Goal: Task Accomplishment & Management: Complete application form

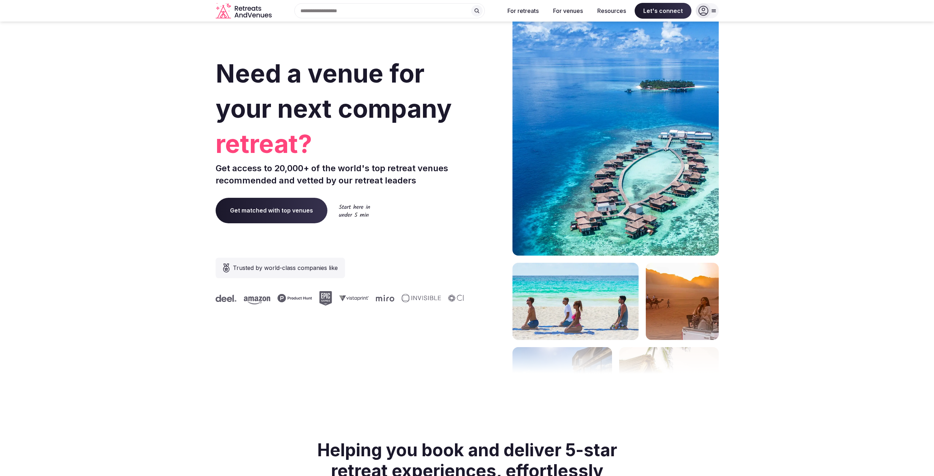
click at [711, 12] on icon at bounding box center [714, 11] width 6 height 6
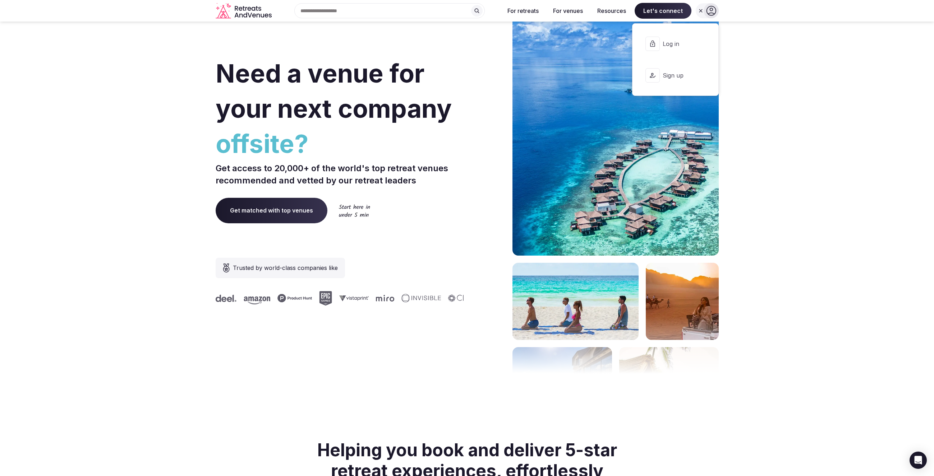
click at [676, 41] on span "Log in" at bounding box center [679, 44] width 34 height 8
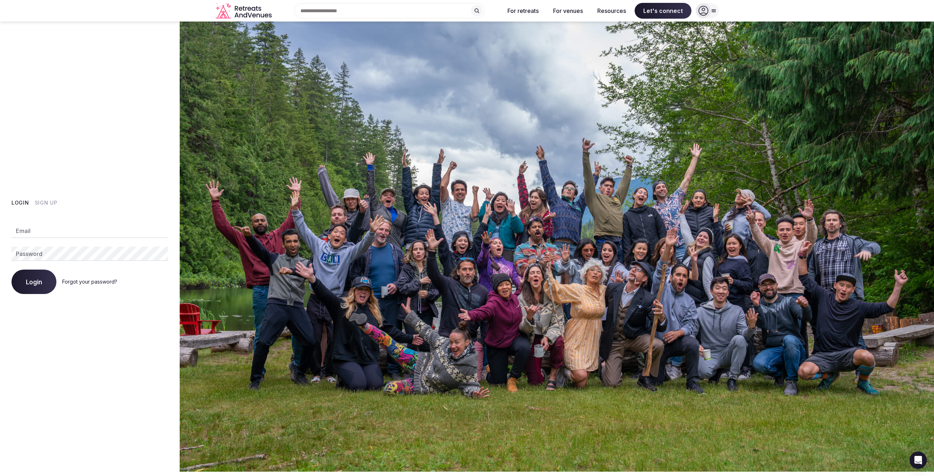
click at [707, 11] on icon at bounding box center [703, 11] width 10 height 10
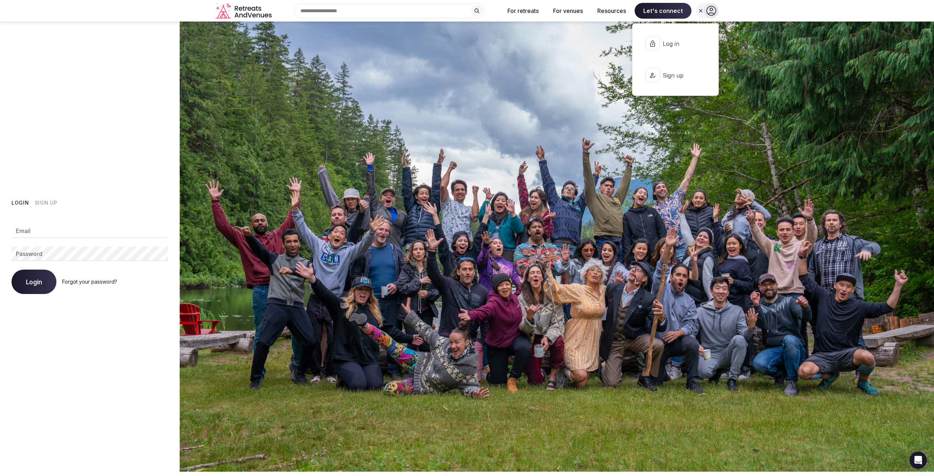
click at [667, 75] on span "Sign up" at bounding box center [679, 75] width 34 height 8
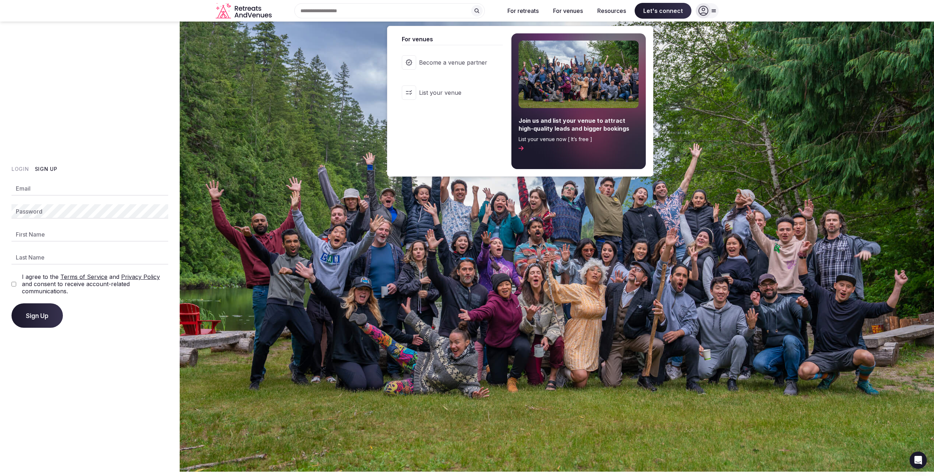
click at [468, 61] on span "Become a venue partner" at bounding box center [453, 63] width 68 height 8
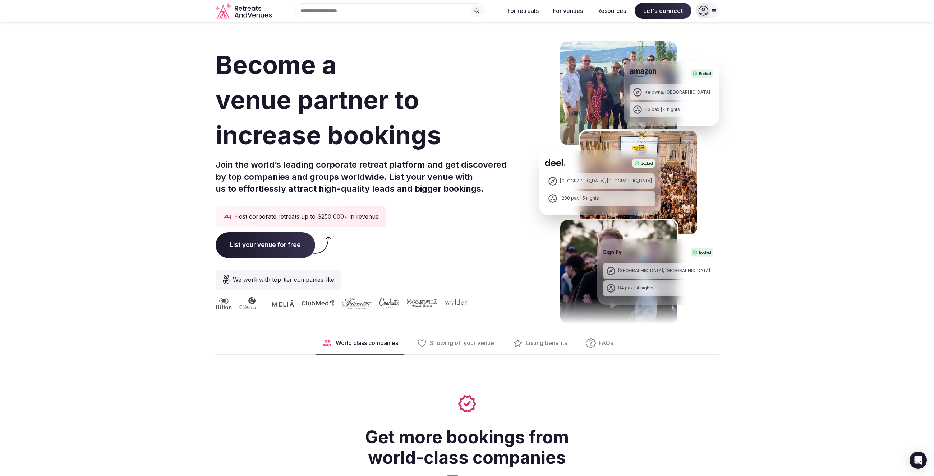
click at [708, 15] on icon at bounding box center [703, 11] width 10 height 10
click at [679, 77] on span "Sign up" at bounding box center [679, 75] width 34 height 8
